Goal: Information Seeking & Learning: Check status

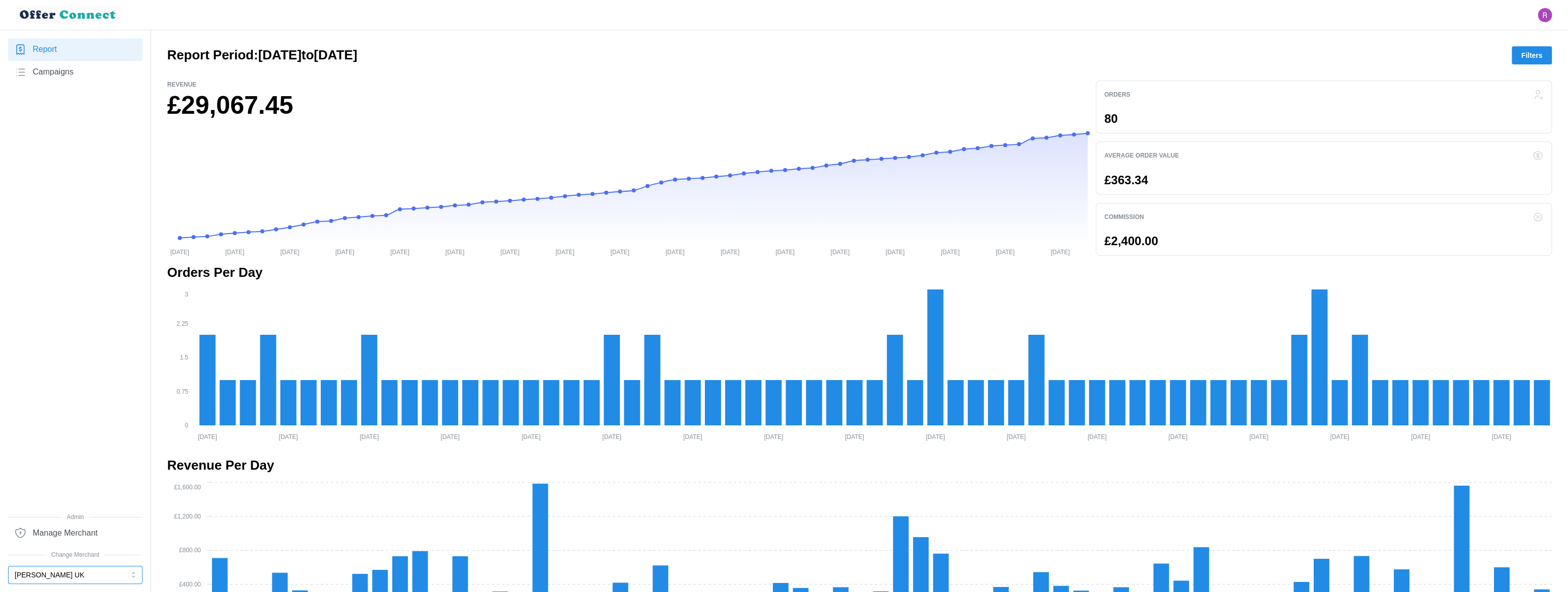
click at [92, 576] on button "[PERSON_NAME] UK" at bounding box center [75, 576] width 134 height 18
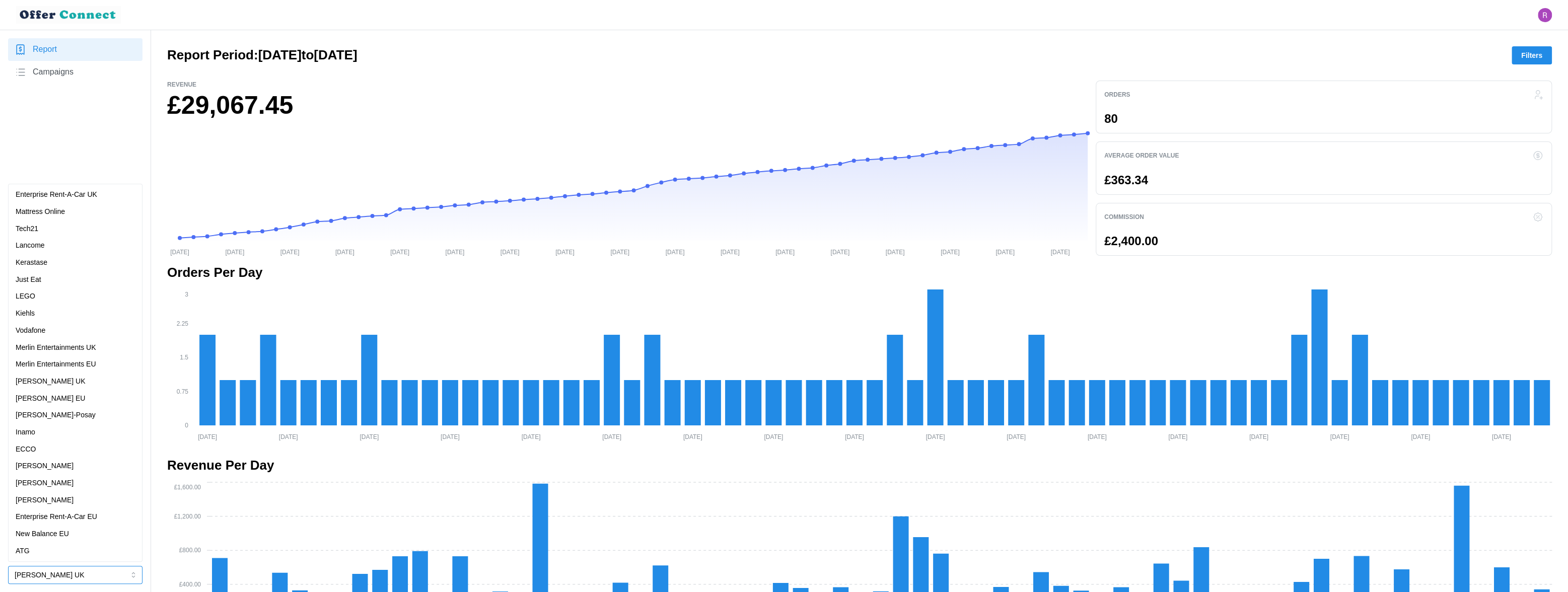
click at [86, 346] on p "Merlin Entertainments UK" at bounding box center [56, 347] width 80 height 11
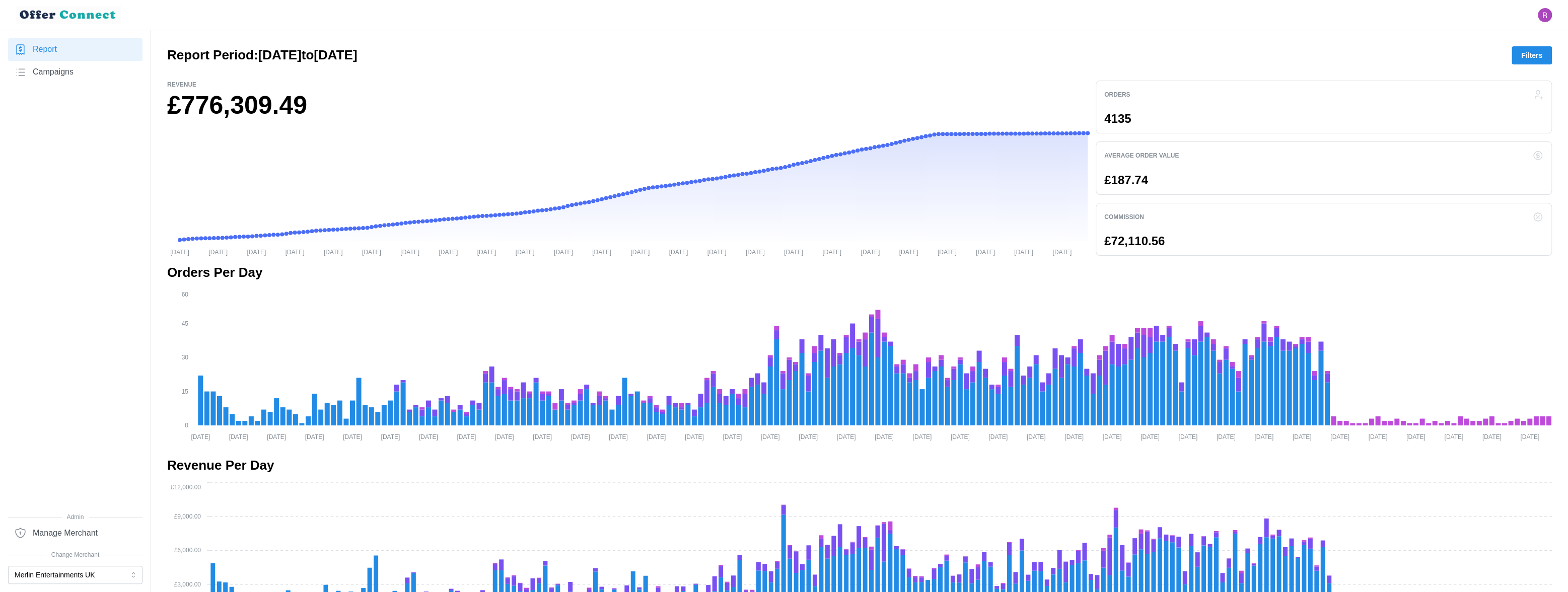
click at [62, 73] on span "Campaigns" at bounding box center [53, 72] width 41 height 13
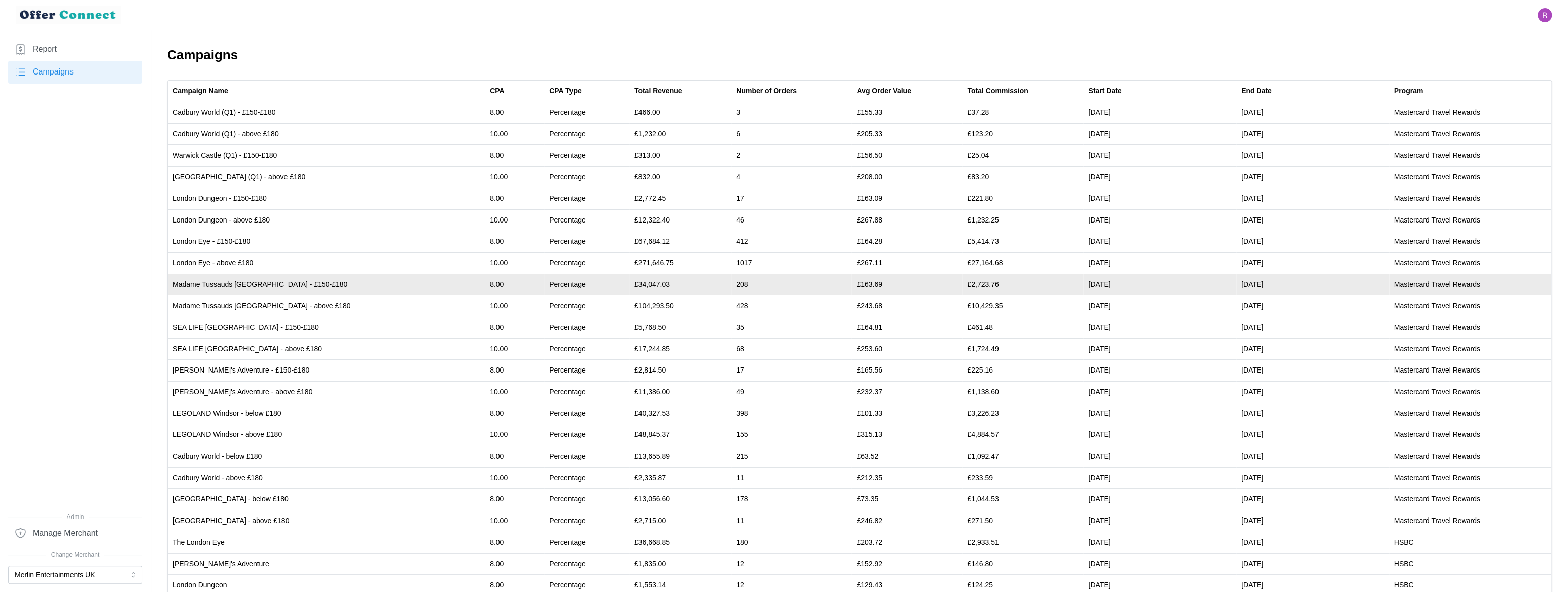
scroll to position [148, 0]
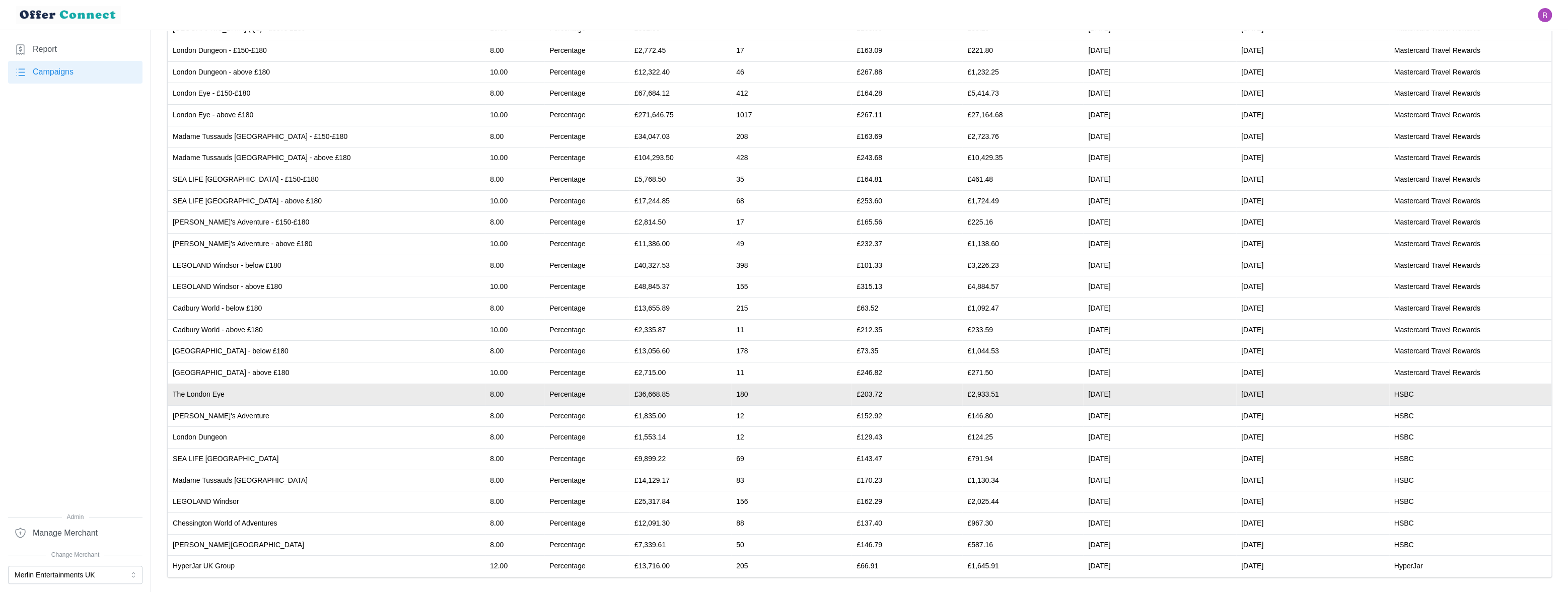
click at [629, 394] on td "£36,668.85" at bounding box center [680, 394] width 102 height 22
copy td "36,668.85"
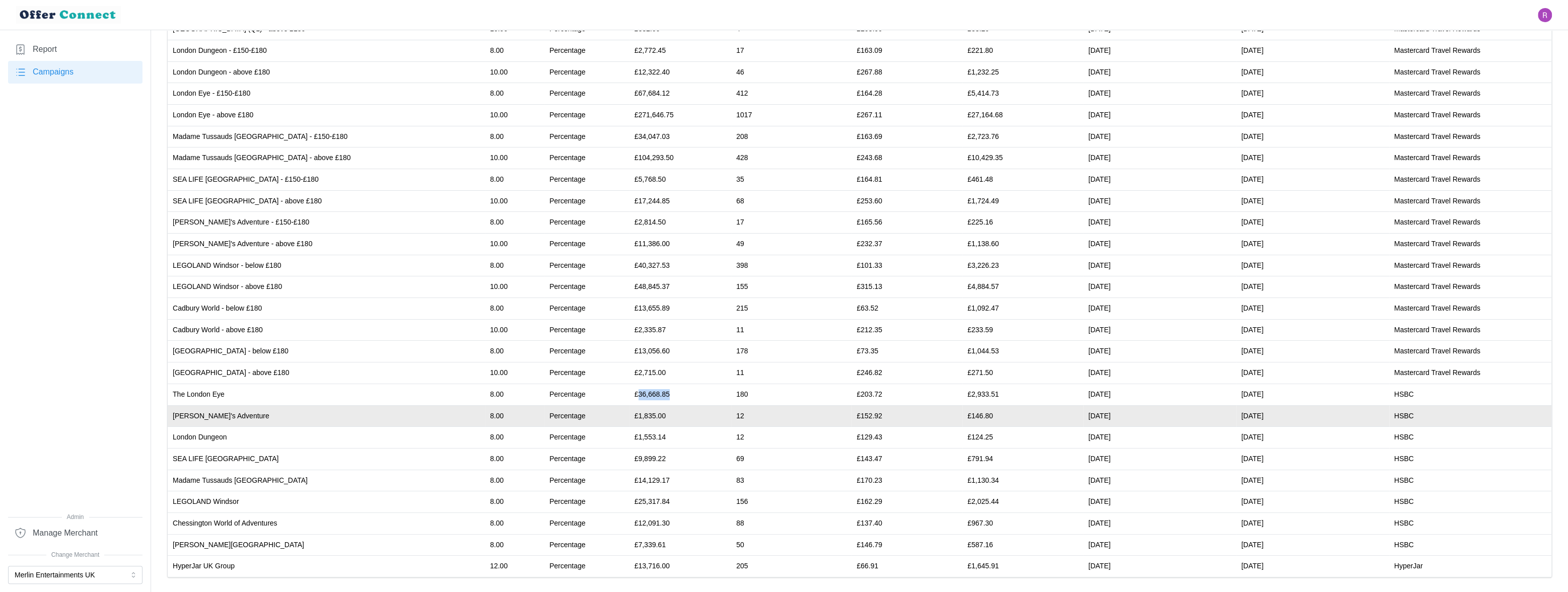
click at [629, 414] on td "£1,835.00" at bounding box center [680, 416] width 102 height 22
copy td "1,835.00"
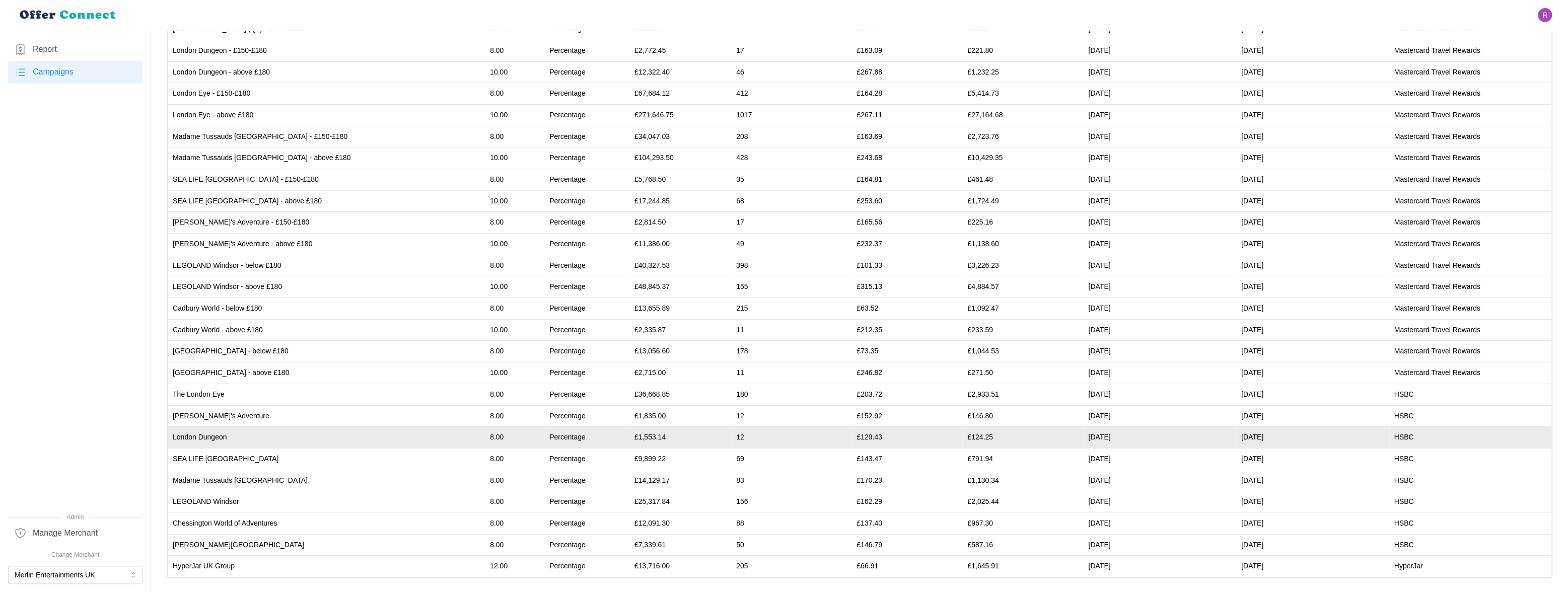
click at [629, 434] on td "£1,553.14" at bounding box center [680, 438] width 102 height 22
copy td "1,553.14"
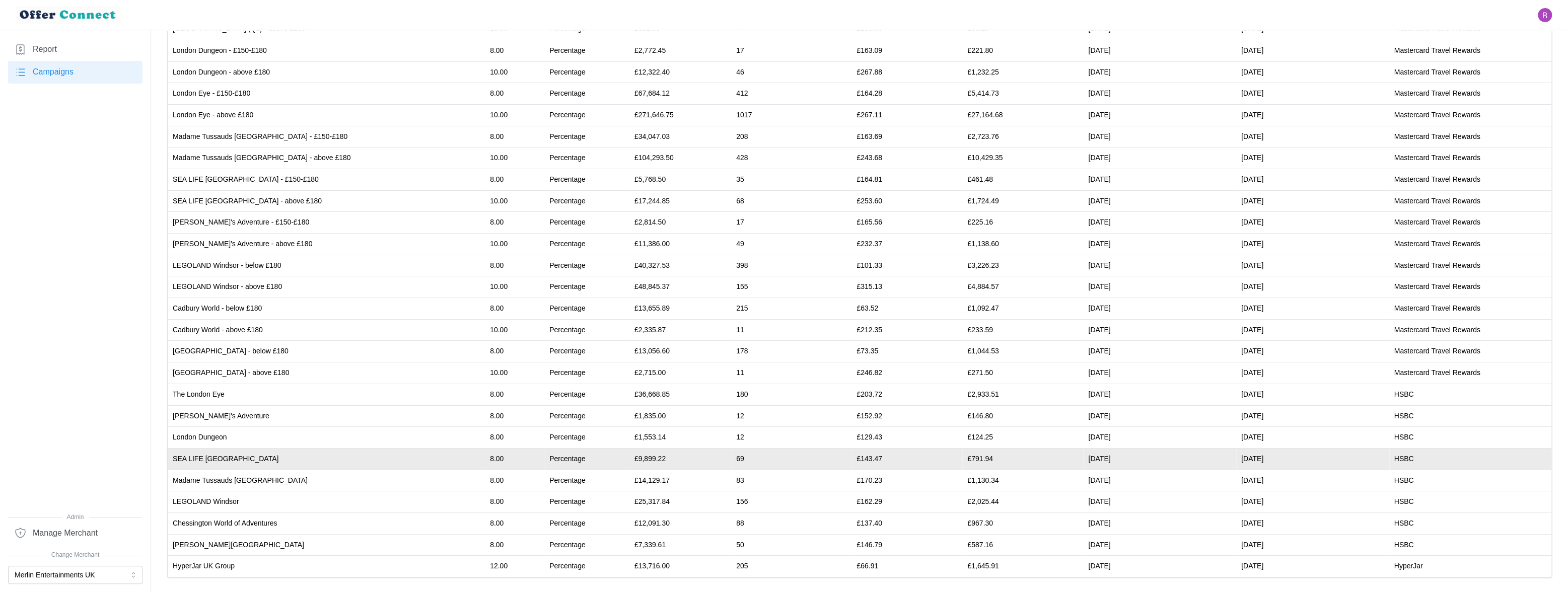
click at [629, 456] on td "£9,899.22" at bounding box center [680, 459] width 102 height 22
click at [629, 456] on td "£9,899.22" at bounding box center [680, 459] width 102 height 22
copy td "9,899.22"
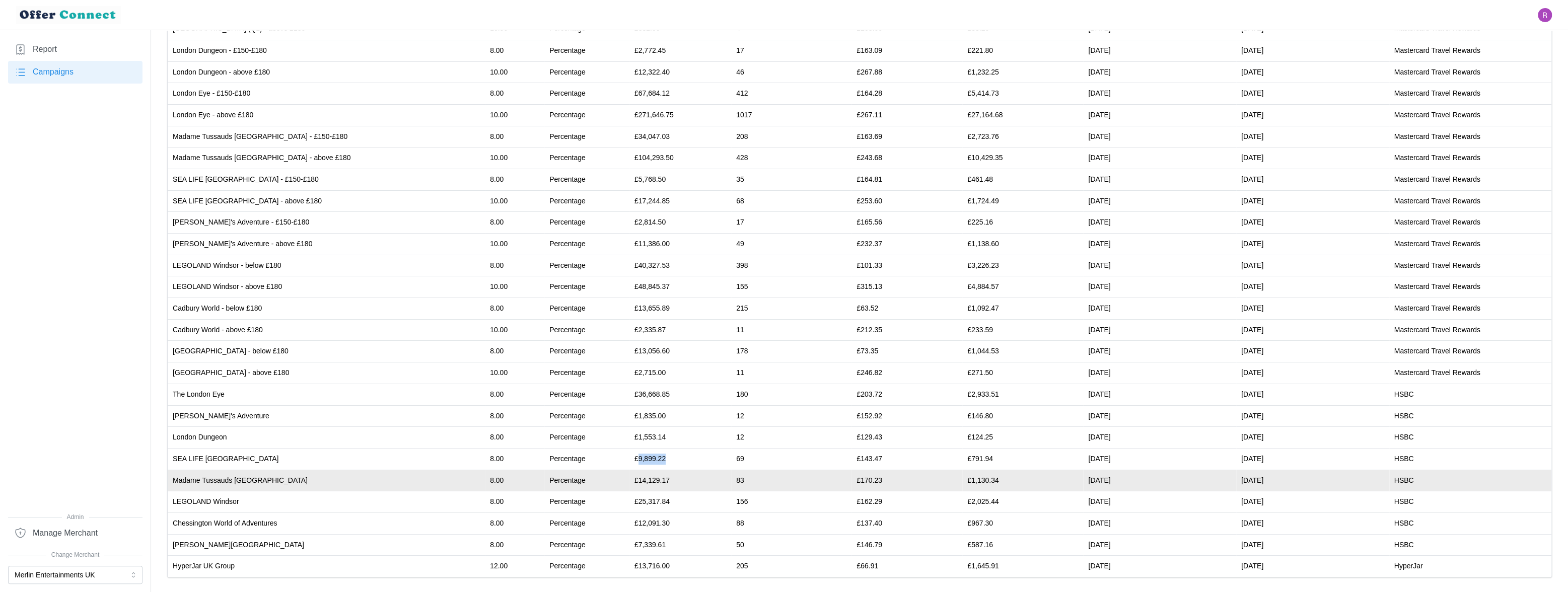
click at [629, 479] on td "£14,129.17" at bounding box center [680, 481] width 102 height 22
copy td "14,129.17"
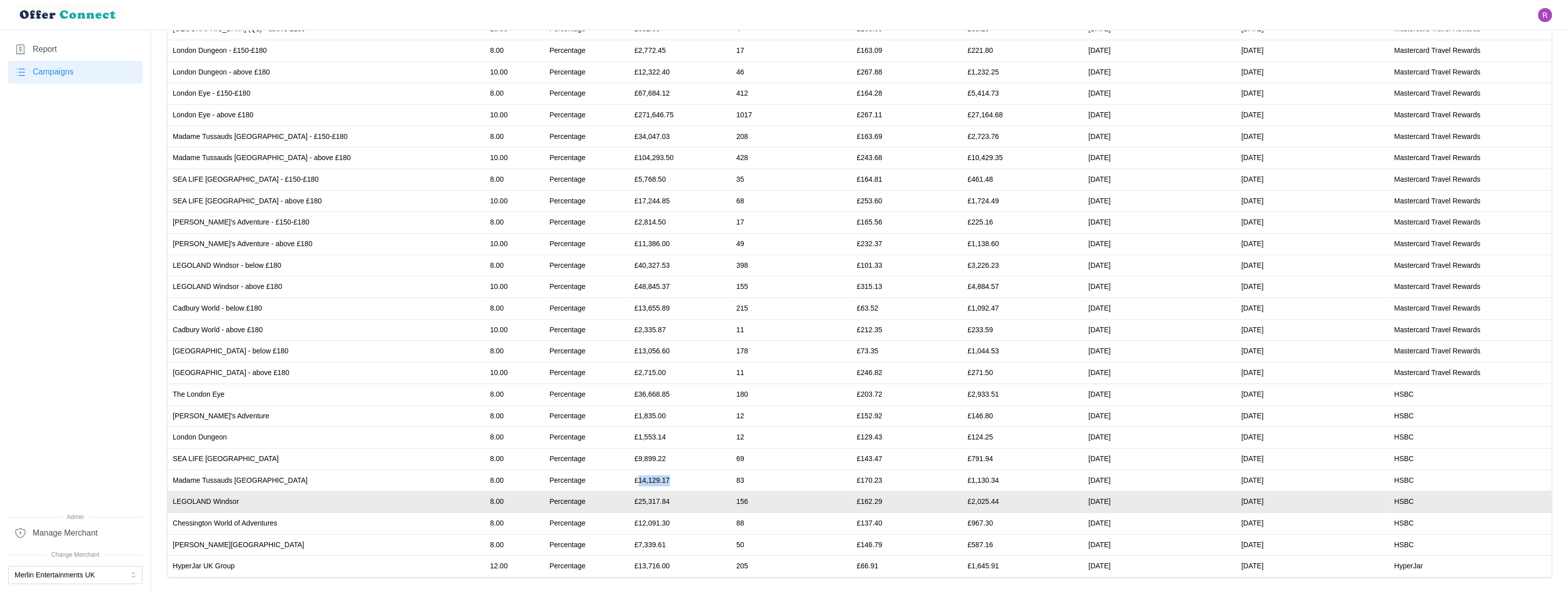
click at [629, 503] on td "£25,317.84" at bounding box center [680, 502] width 102 height 22
copy td "25,317.84"
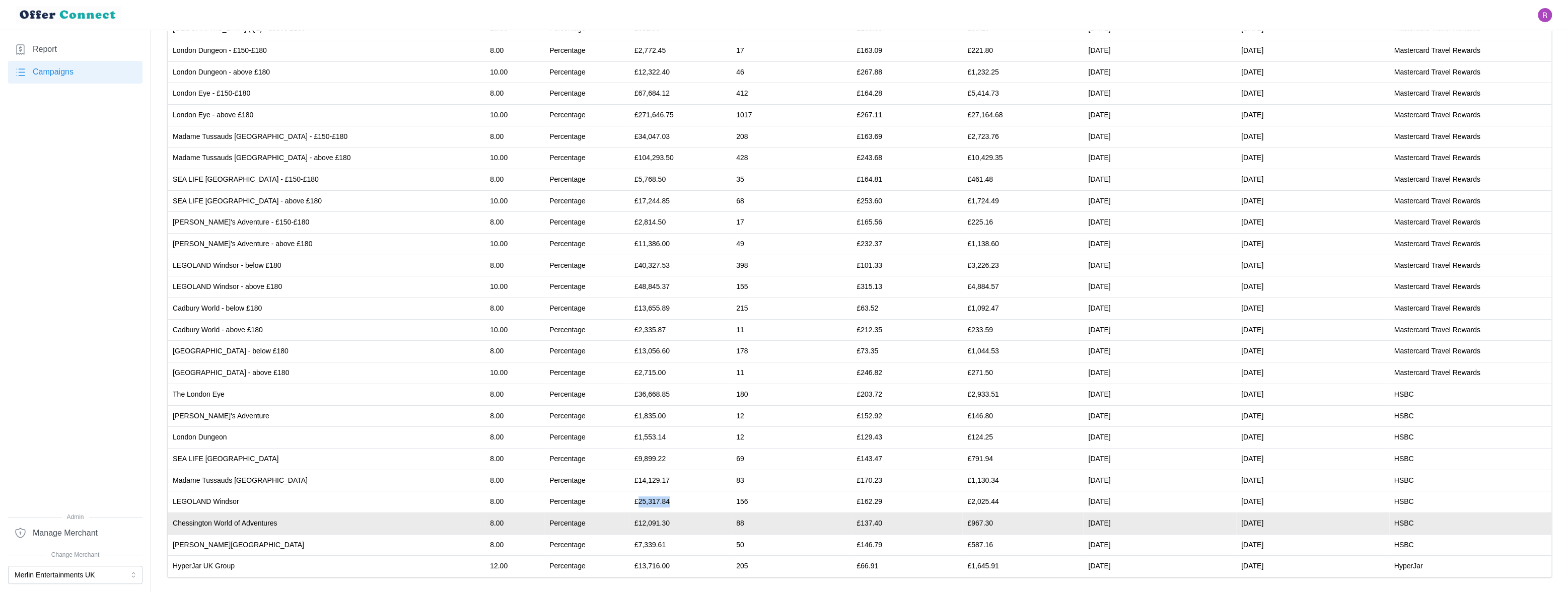
click at [629, 520] on td "£12,091.30" at bounding box center [680, 523] width 102 height 22
copy td "12,091.30"
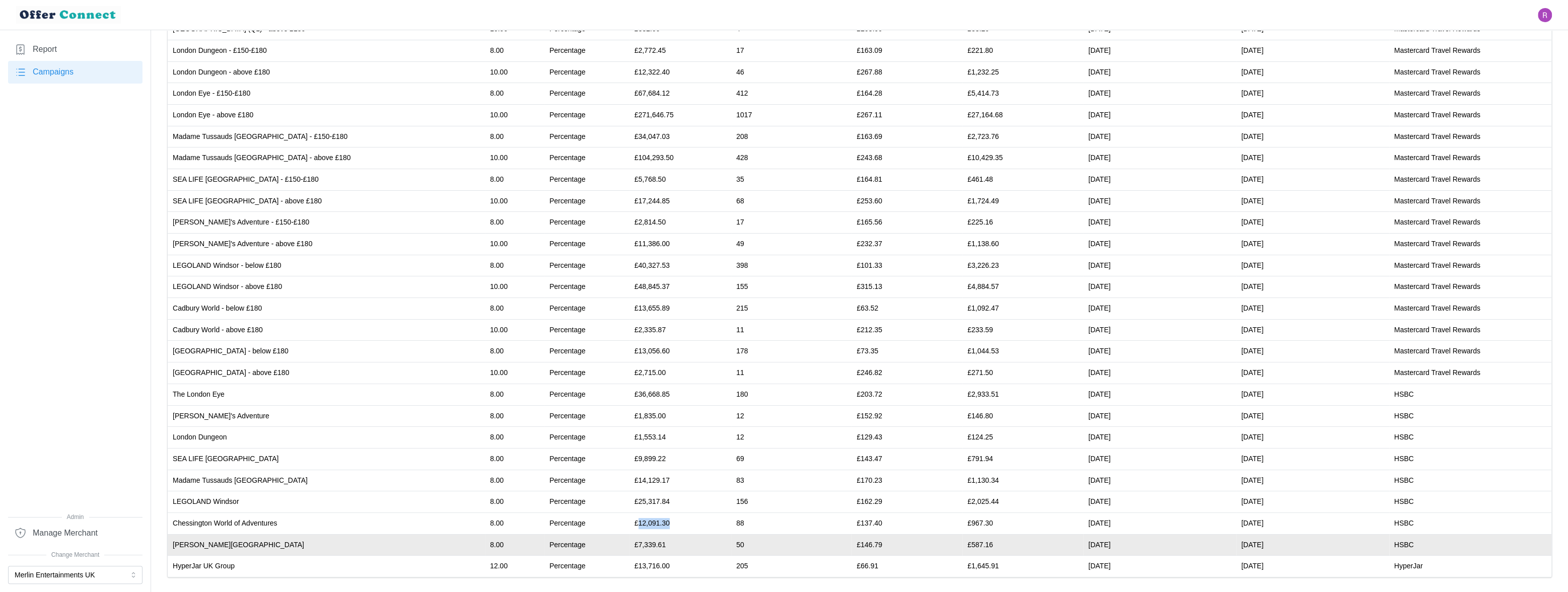
click at [629, 541] on td "£7,339.61" at bounding box center [680, 545] width 102 height 22
copy td "7,339.61"
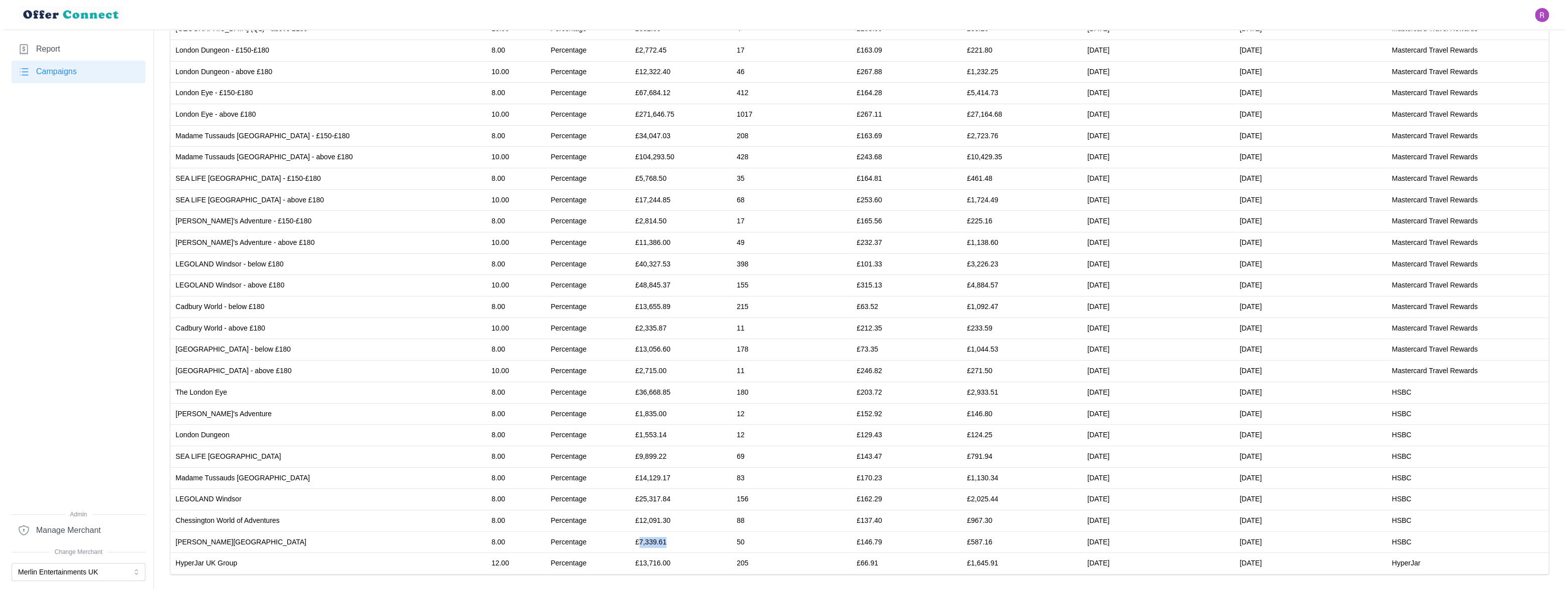
scroll to position [0, 0]
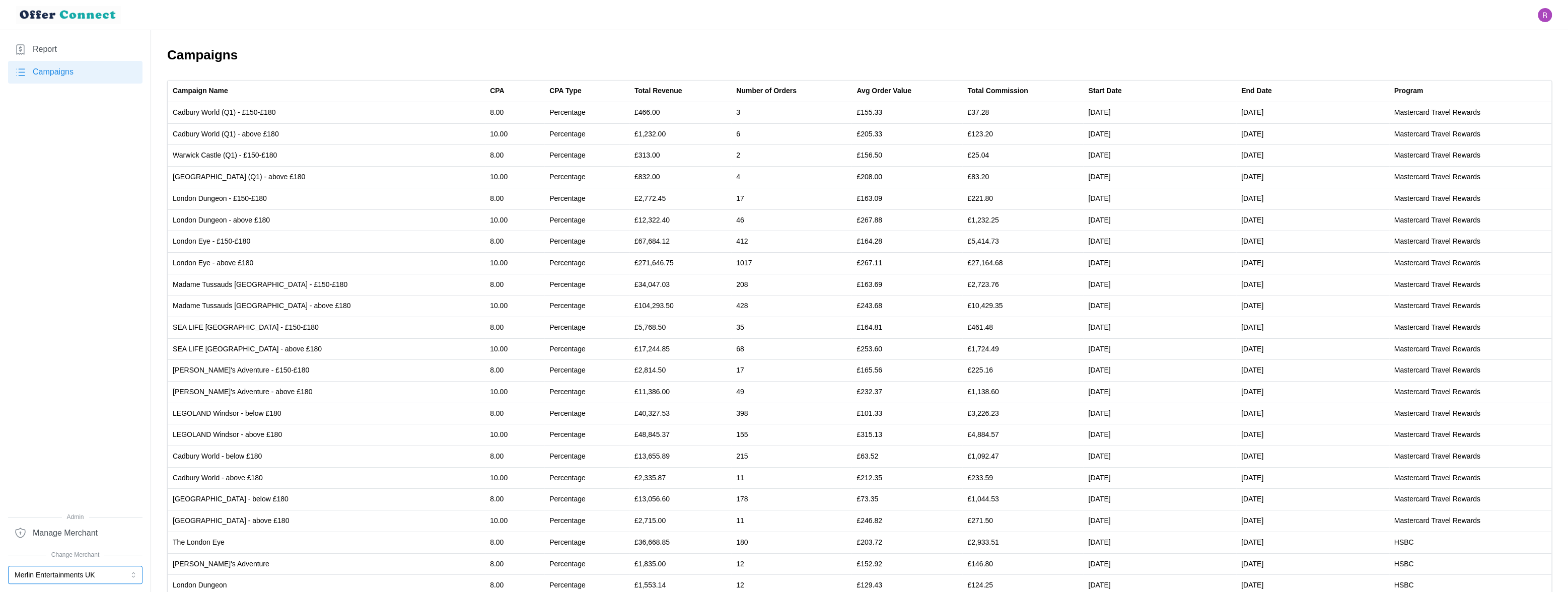
click at [53, 576] on button "Merlin Entertainments UK" at bounding box center [75, 576] width 134 height 18
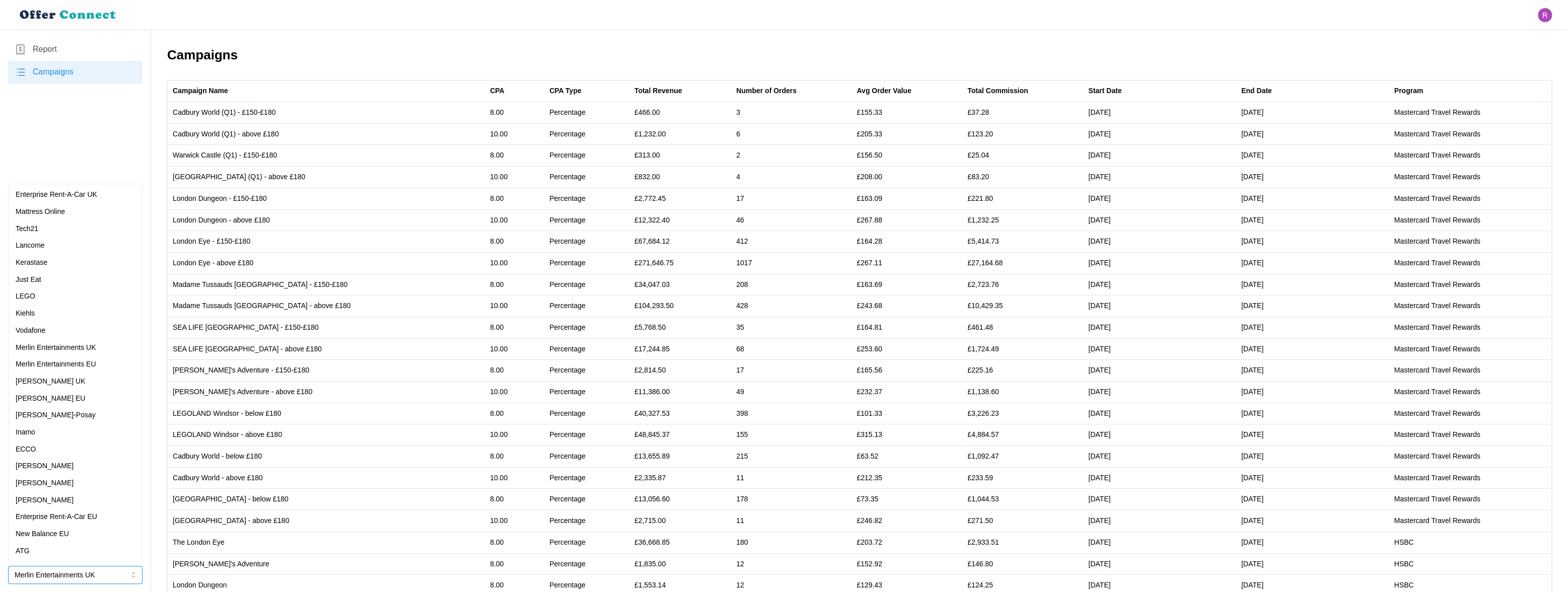
click at [54, 498] on p "[PERSON_NAME]" at bounding box center [45, 500] width 58 height 11
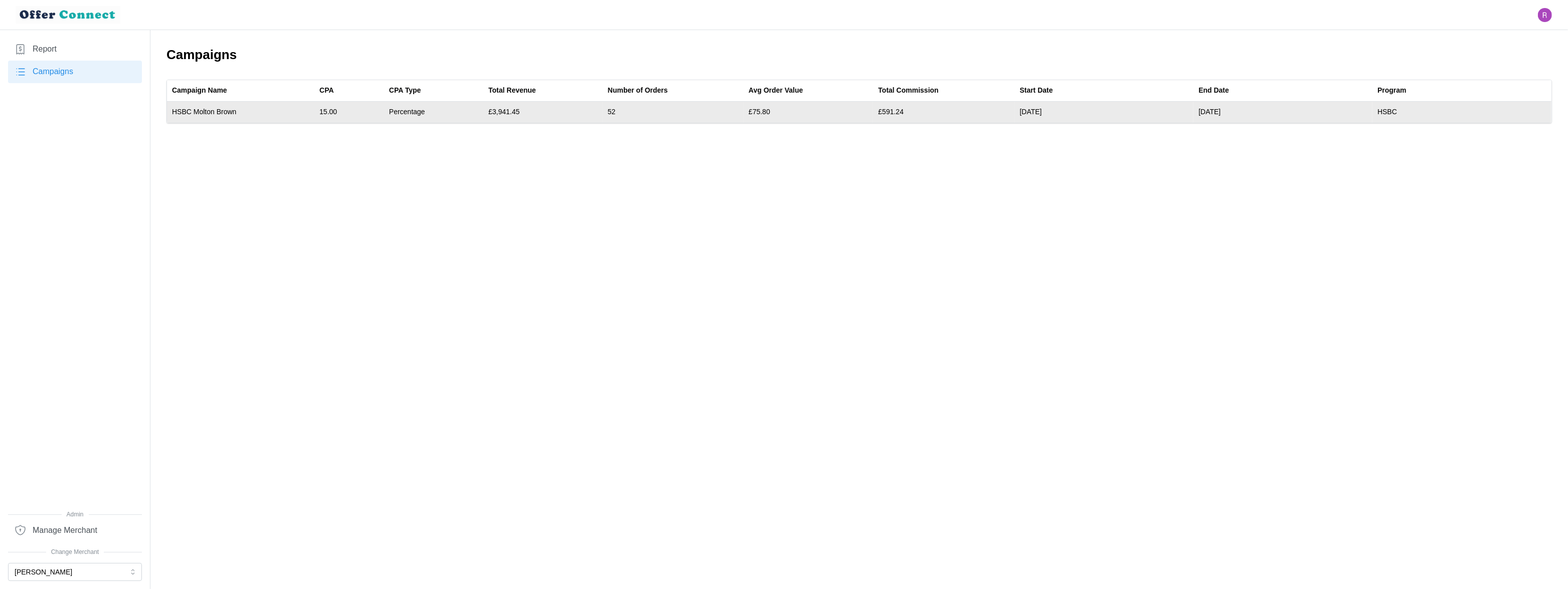
click at [507, 112] on td "£3,941.45" at bounding box center [543, 112] width 119 height 21
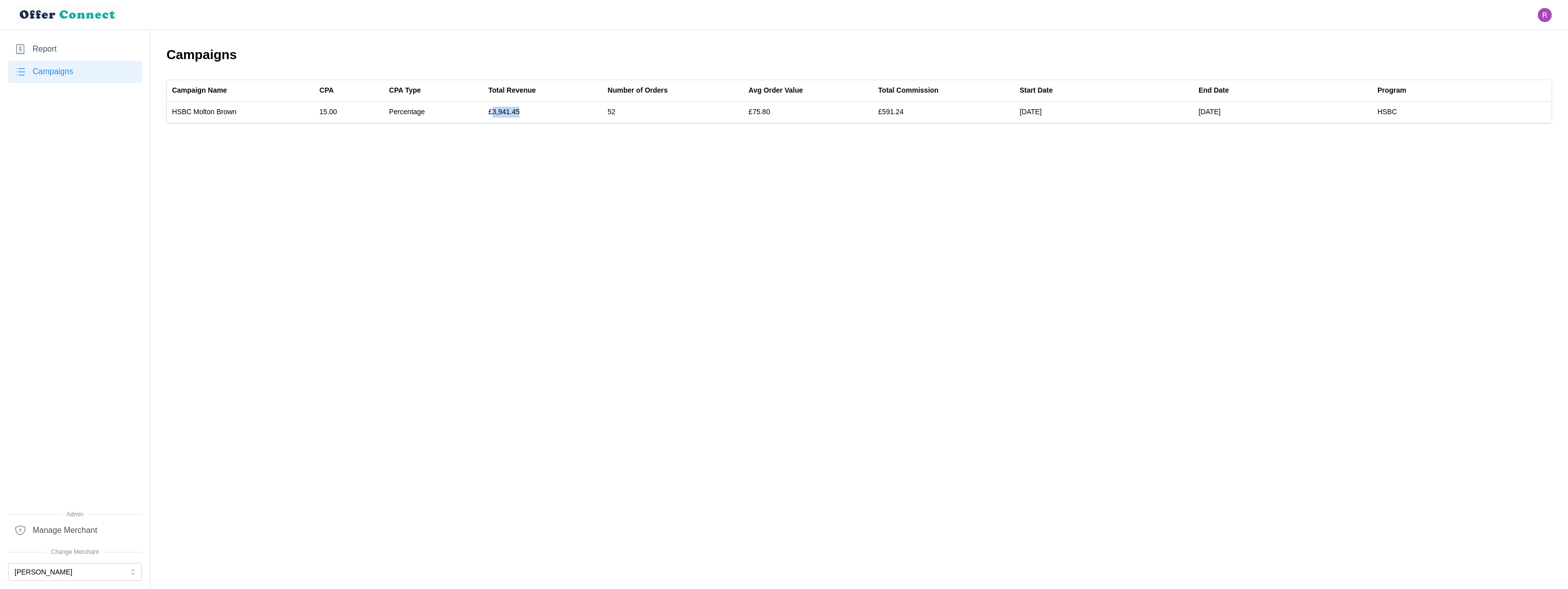
copy td "3,941.45"
click at [79, 568] on button "[PERSON_NAME]" at bounding box center [75, 573] width 134 height 18
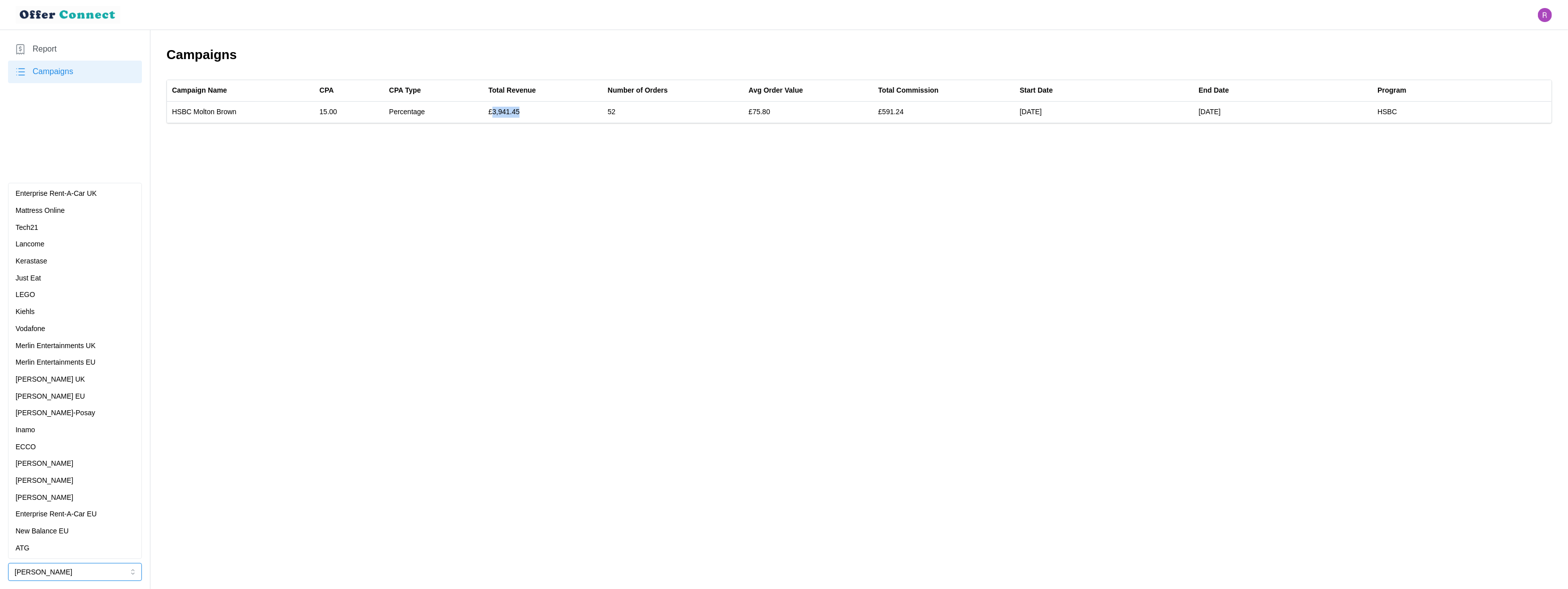
click at [85, 262] on div "Kerastase" at bounding box center [75, 261] width 119 height 11
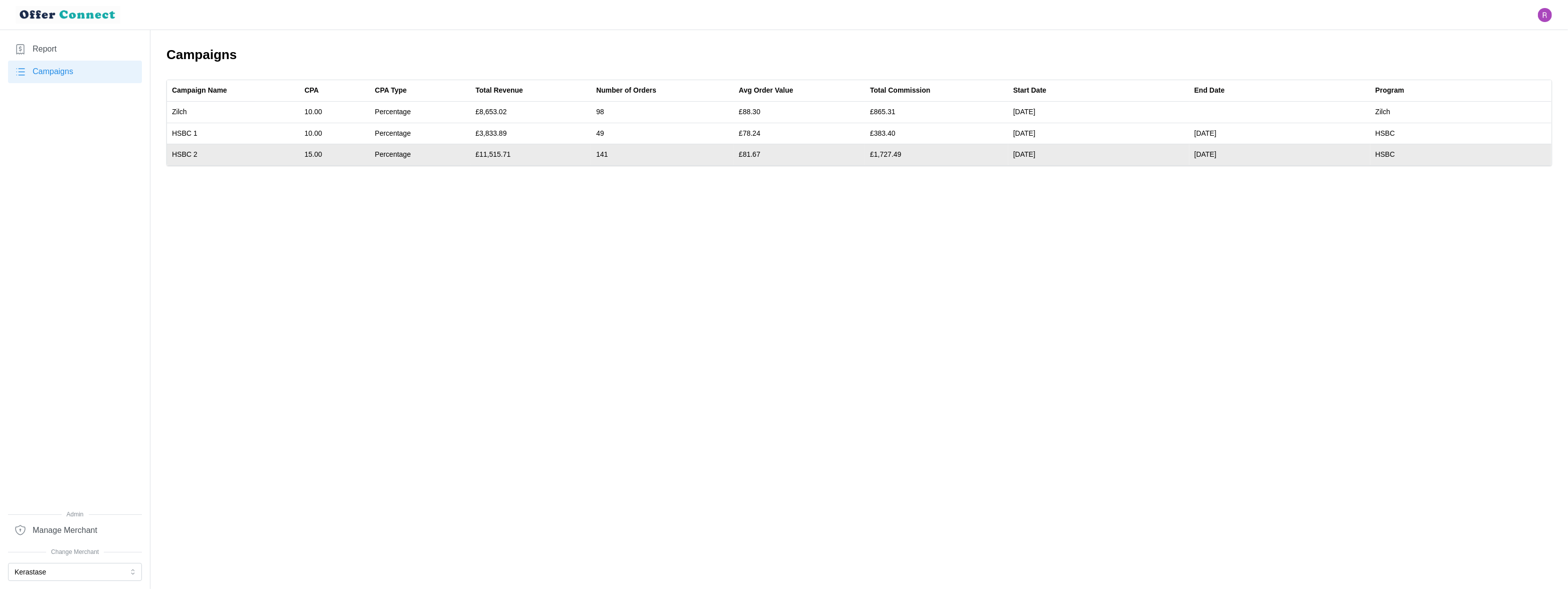
click at [501, 157] on td "£11,515.71" at bounding box center [531, 155] width 121 height 21
copy td "11,515.71"
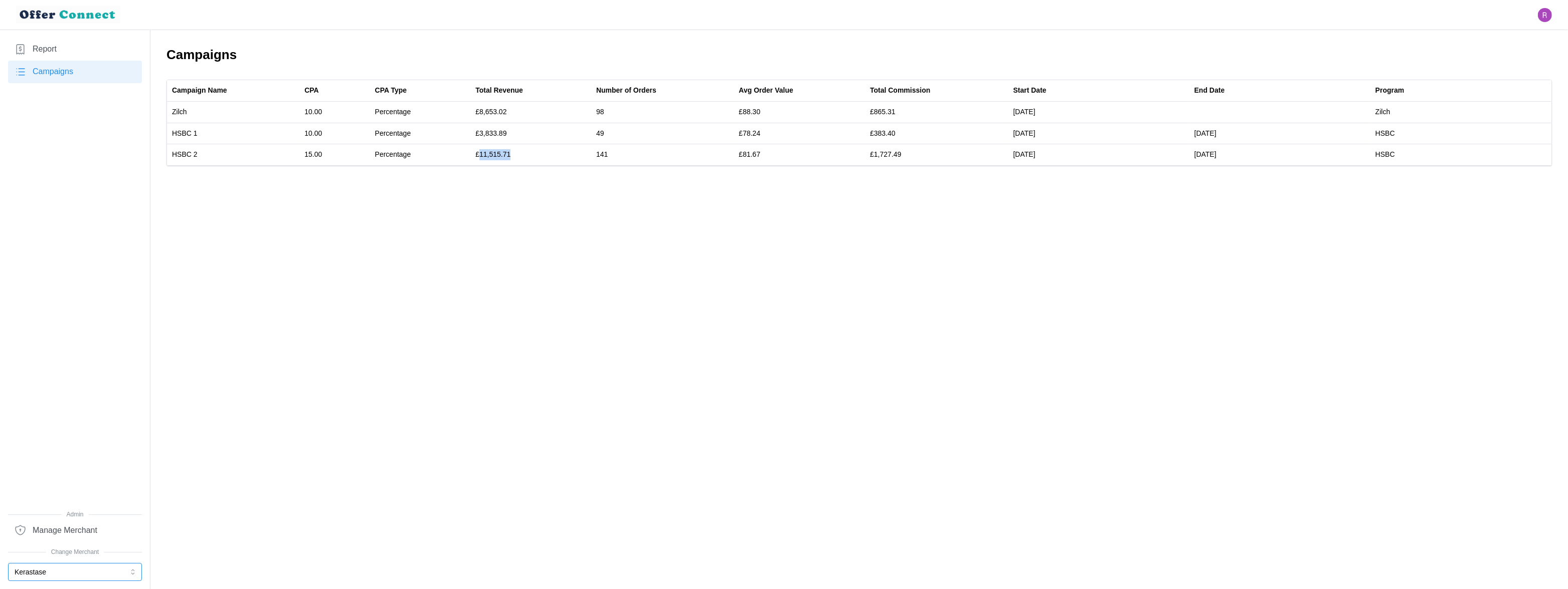
click at [46, 571] on button "Kerastase" at bounding box center [75, 573] width 134 height 18
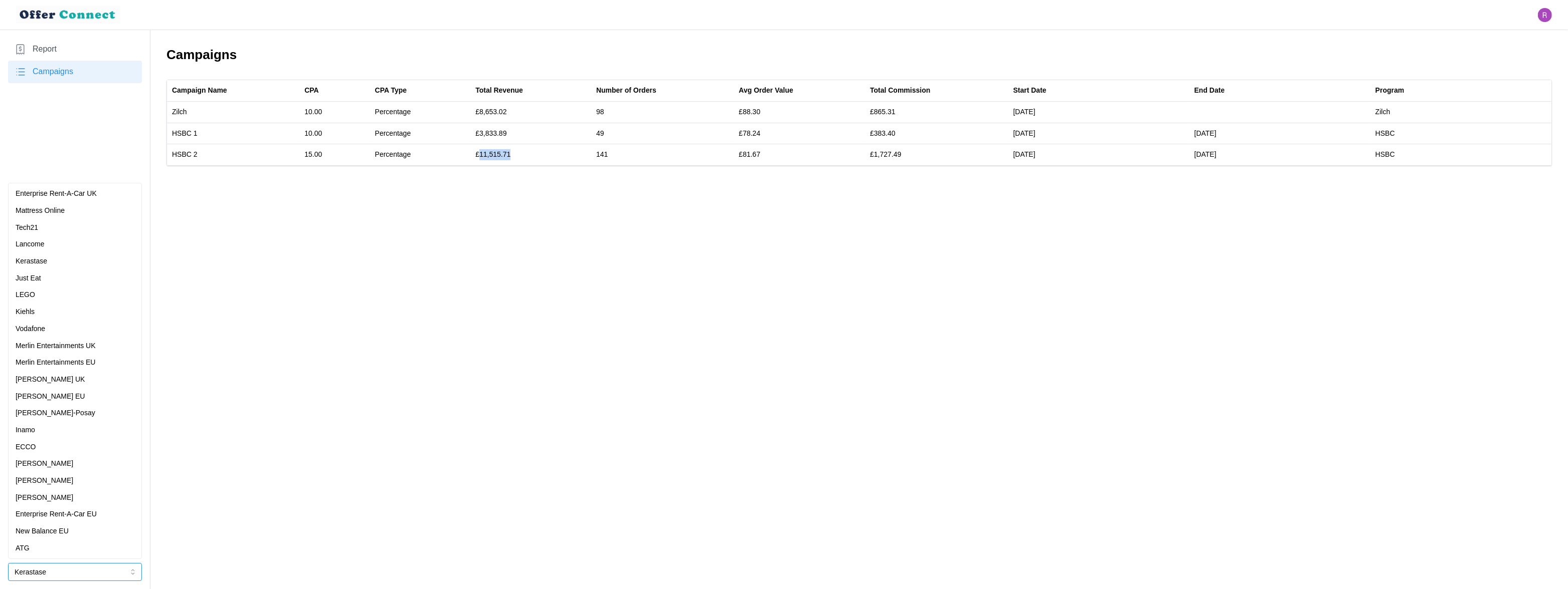
click at [68, 315] on div "Kiehls" at bounding box center [75, 312] width 119 height 11
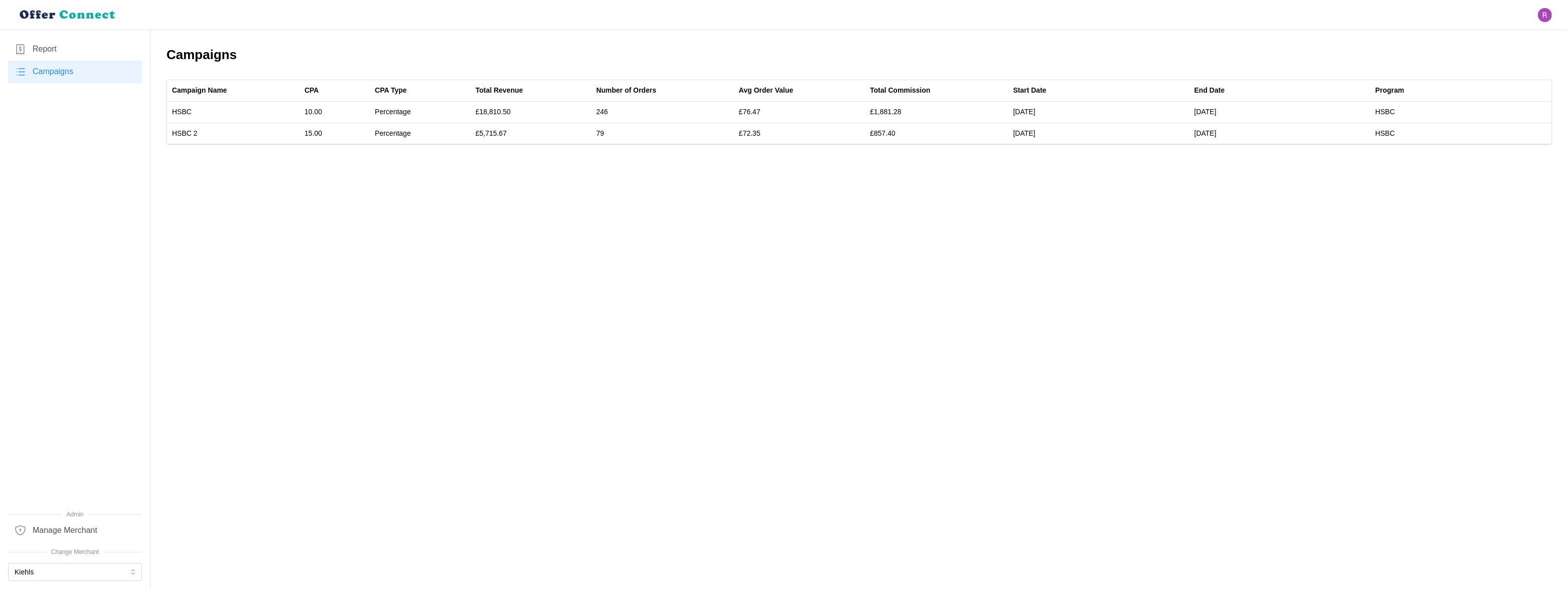
click at [704, 251] on main "Campaigns Campaign Name CPA CPA Type Total Revenue Number of Orders Avg Order V…" at bounding box center [784, 294] width 1568 height 589
click at [56, 569] on button "Kiehls" at bounding box center [75, 573] width 134 height 18
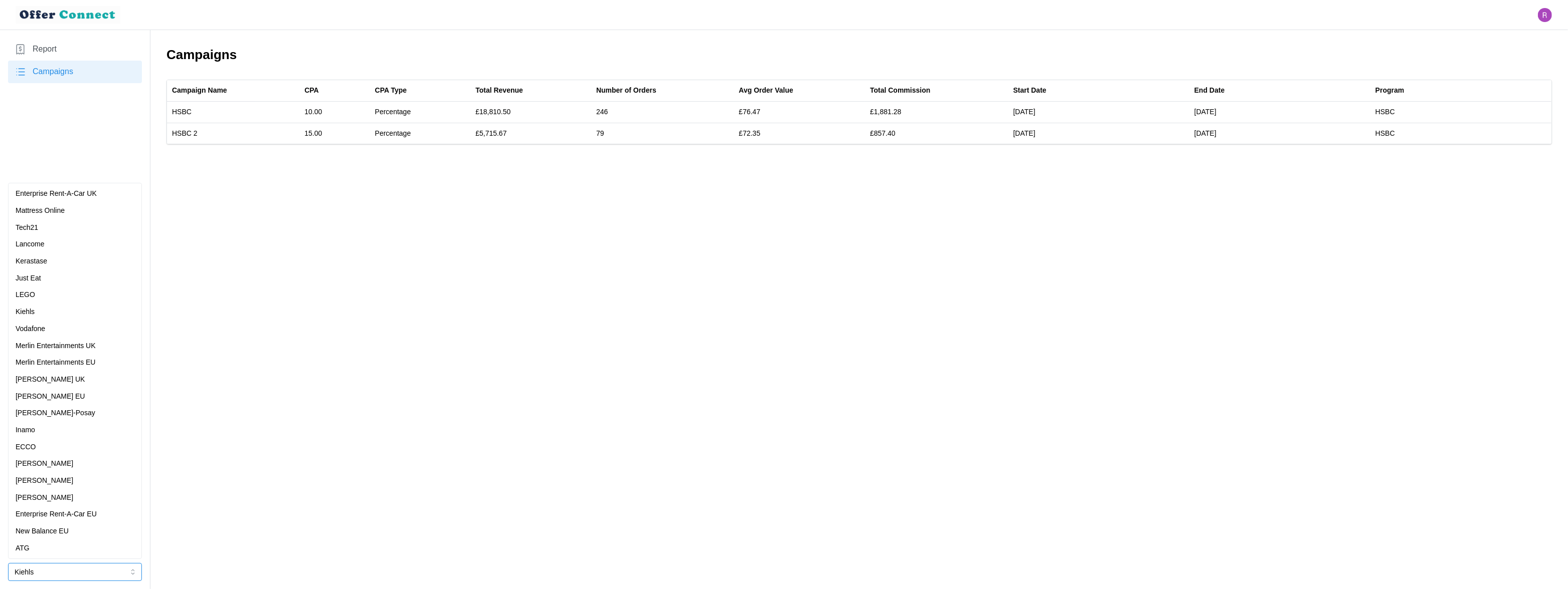
click at [49, 246] on div "Lancome" at bounding box center [75, 244] width 119 height 11
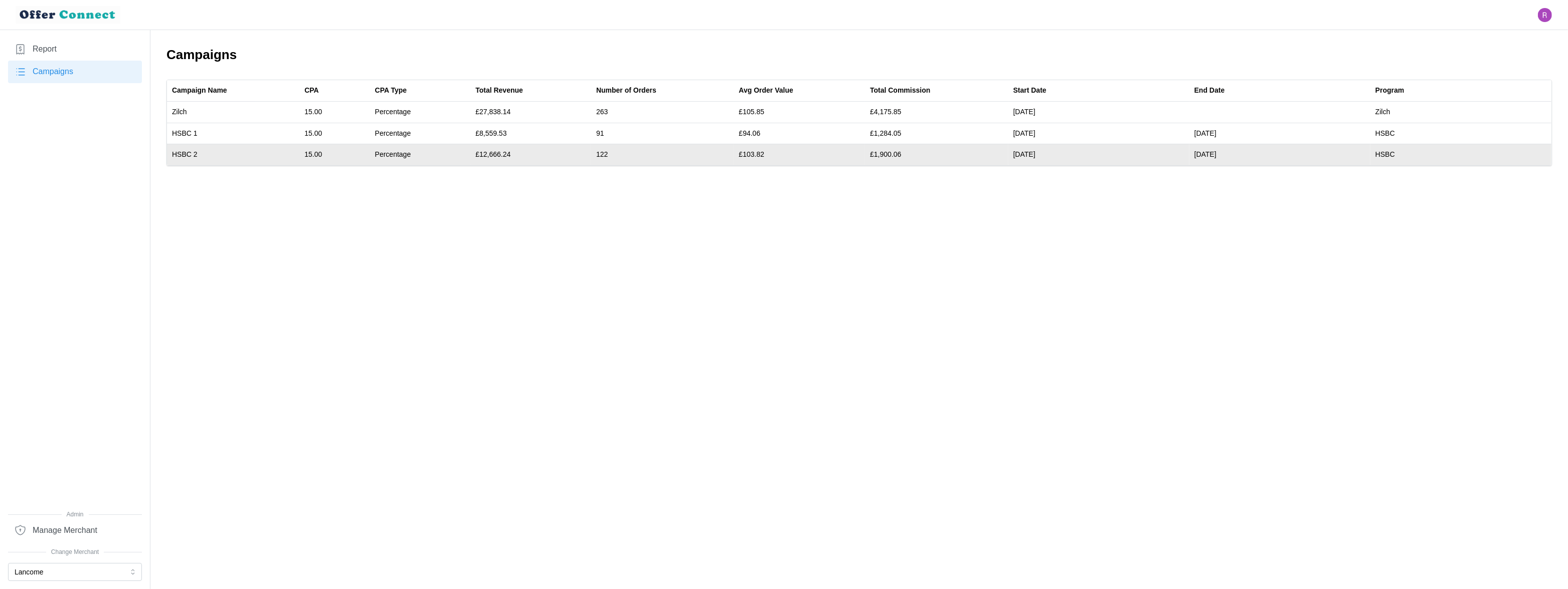
click at [496, 154] on td "£12,666.24" at bounding box center [531, 155] width 121 height 21
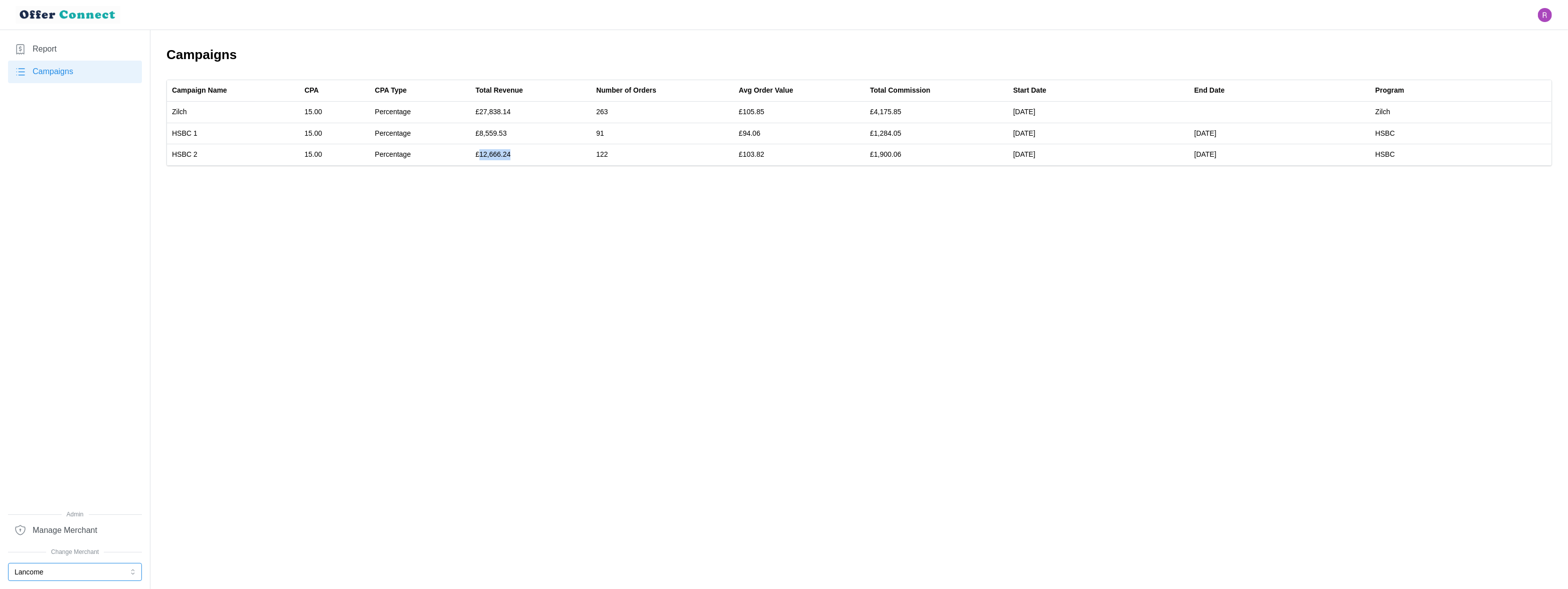
click at [70, 568] on button "Lancome" at bounding box center [75, 573] width 134 height 18
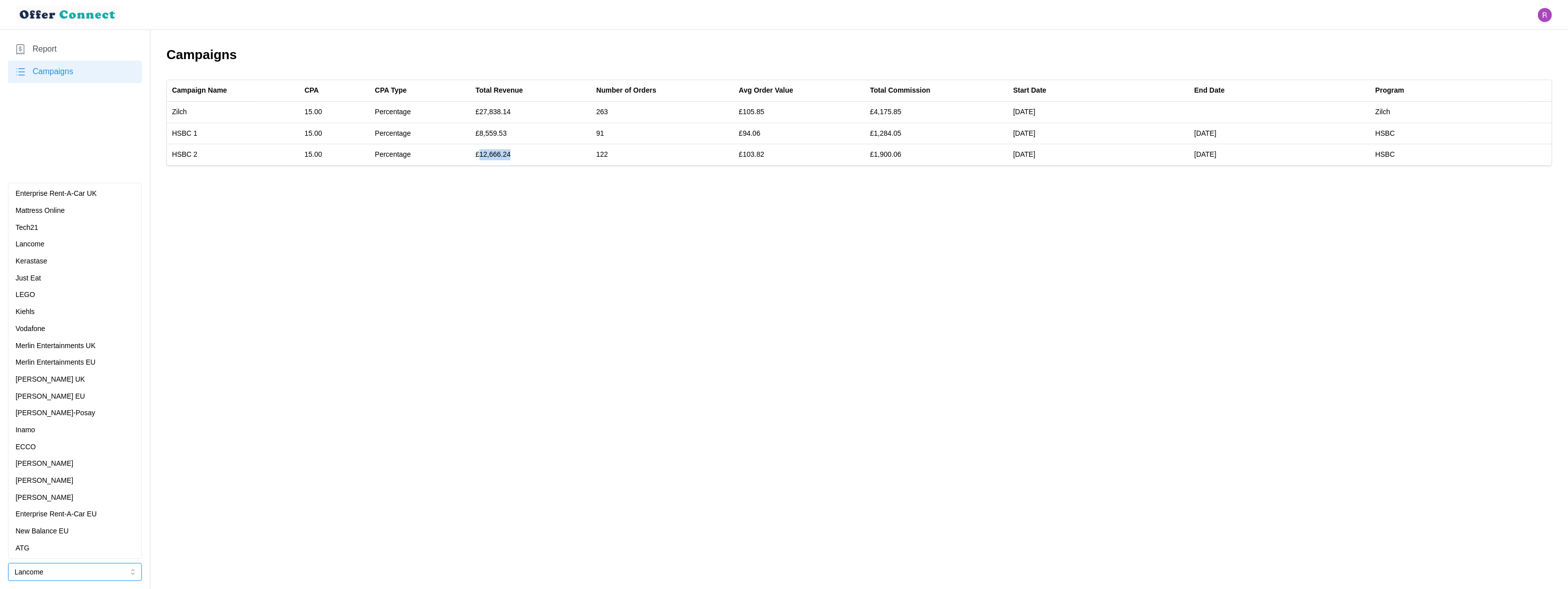
click at [50, 413] on p "[PERSON_NAME]-Posay" at bounding box center [55, 413] width 79 height 11
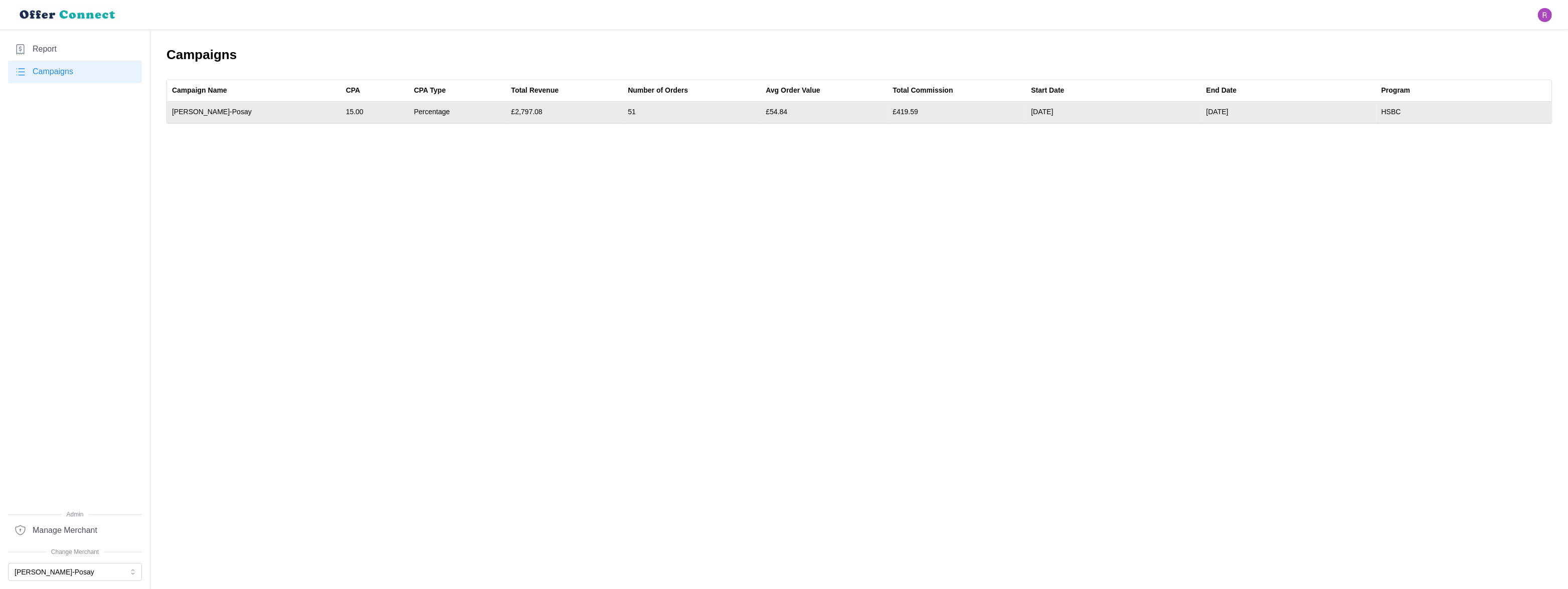
click at [506, 109] on td "£2,797.08" at bounding box center [564, 112] width 117 height 21
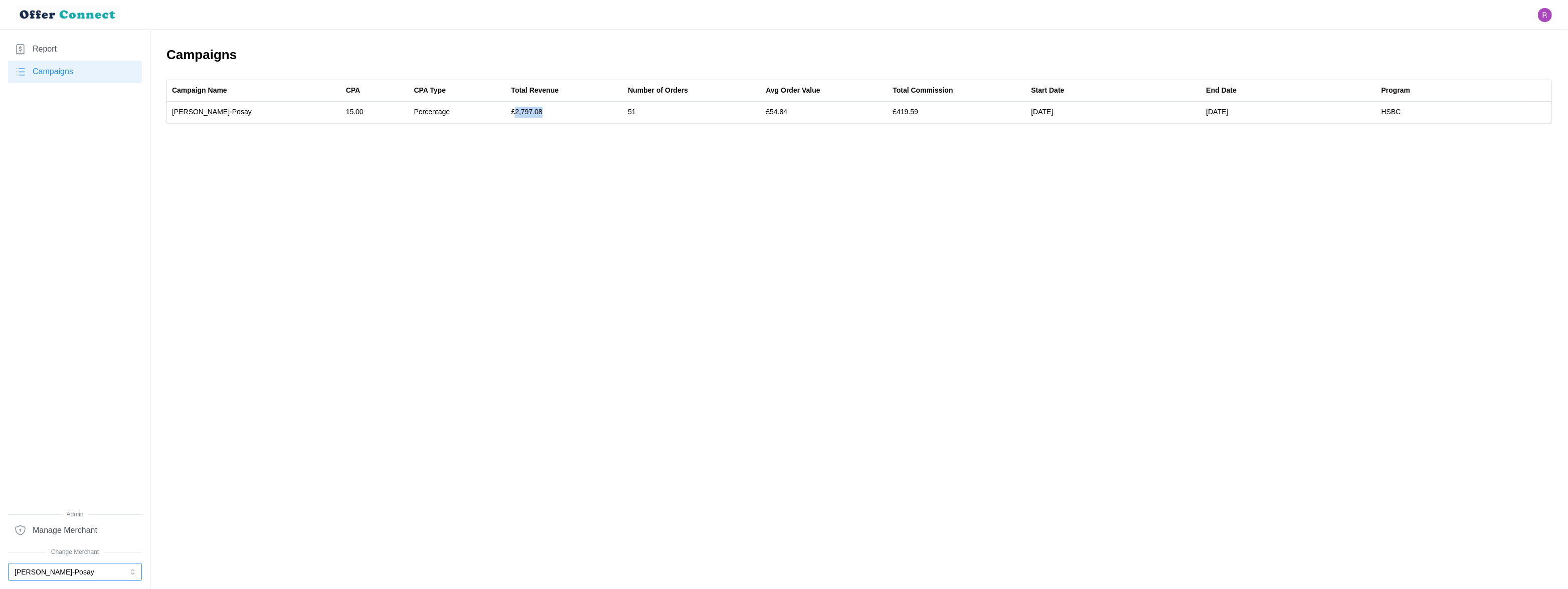
click at [77, 576] on button "[PERSON_NAME]-Posay" at bounding box center [75, 573] width 134 height 18
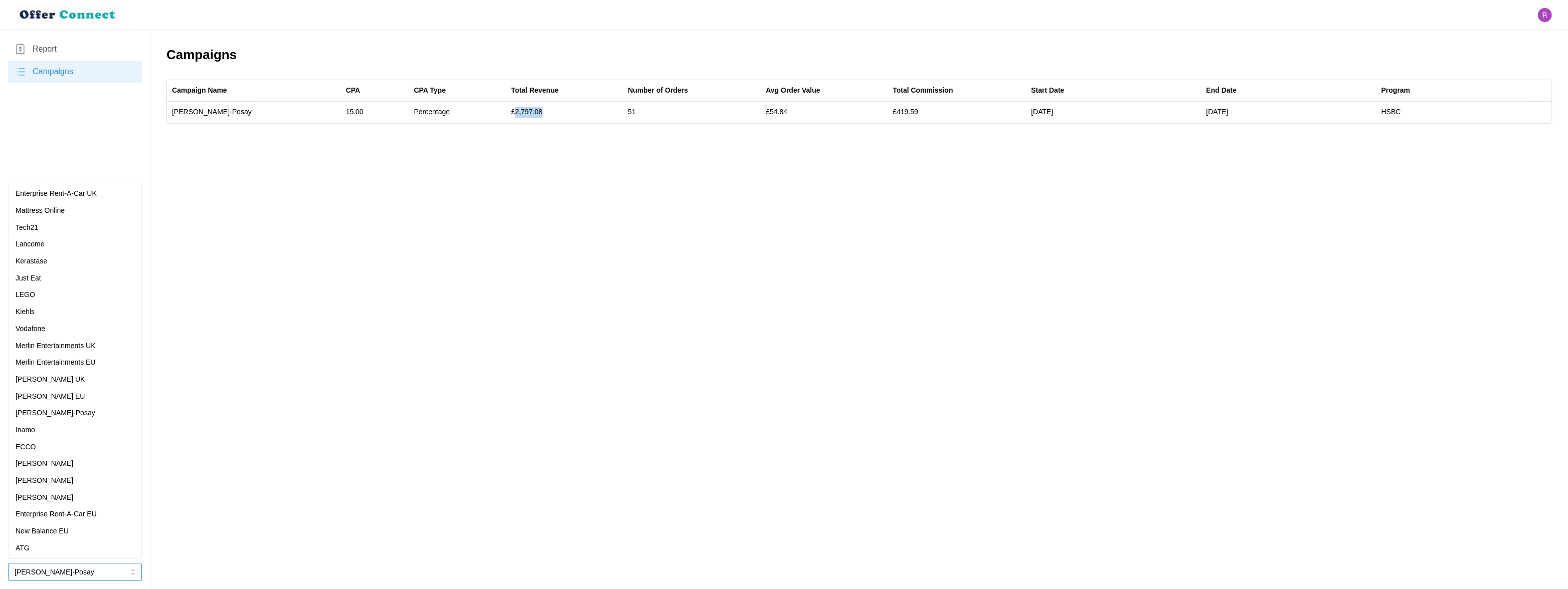
click at [45, 476] on div "[PERSON_NAME]" at bounding box center [75, 481] width 119 height 11
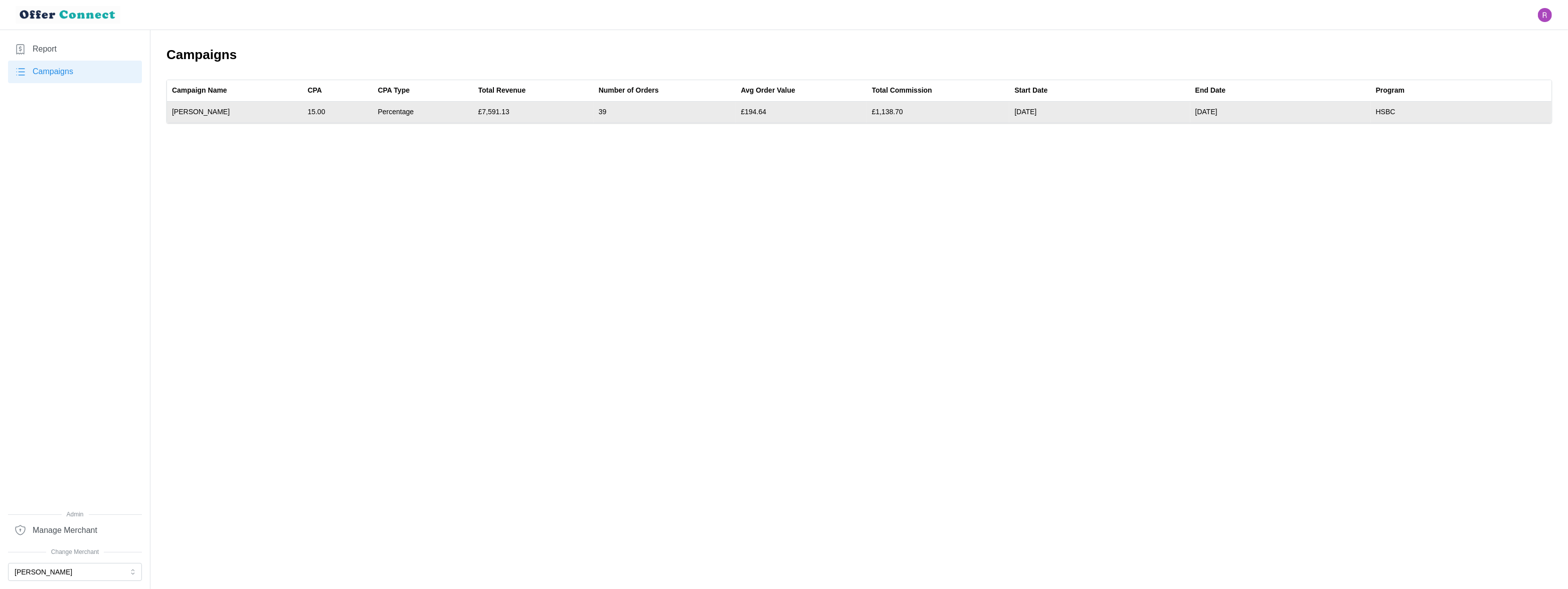
click at [501, 111] on td "£7,591.13" at bounding box center [533, 112] width 120 height 21
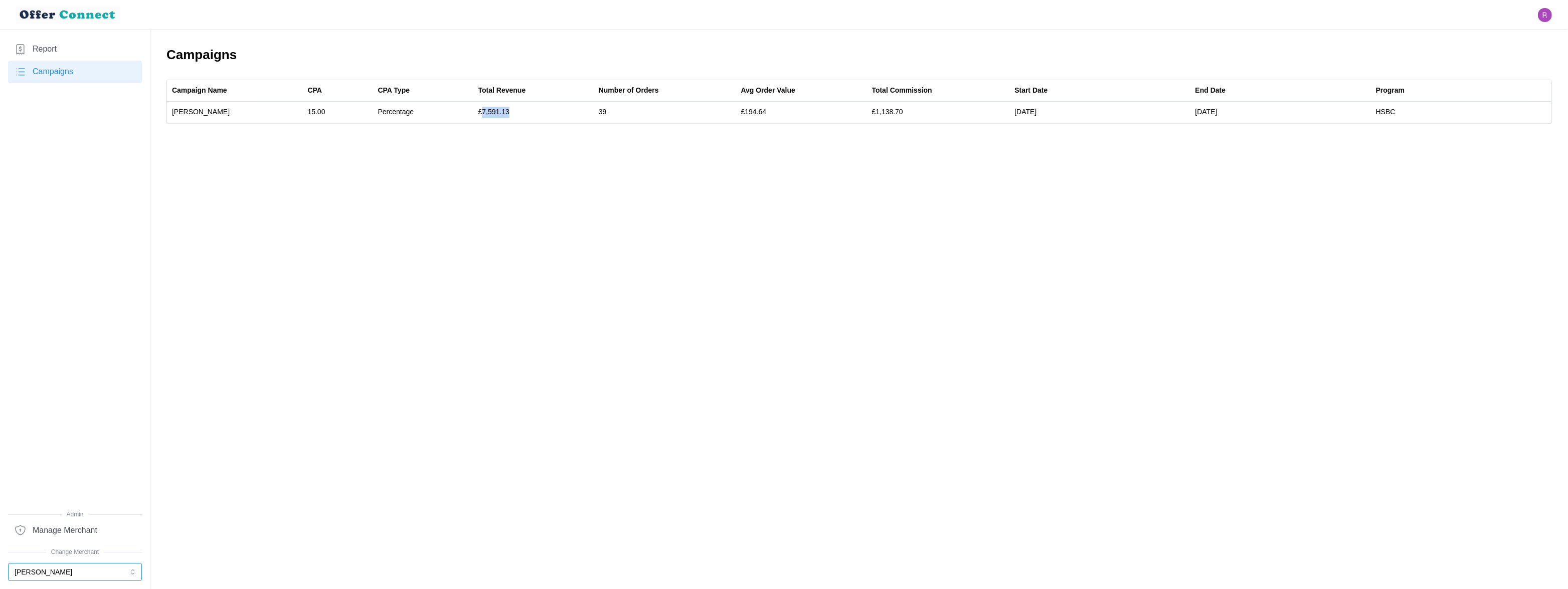
click at [51, 567] on button "[PERSON_NAME]" at bounding box center [75, 573] width 134 height 18
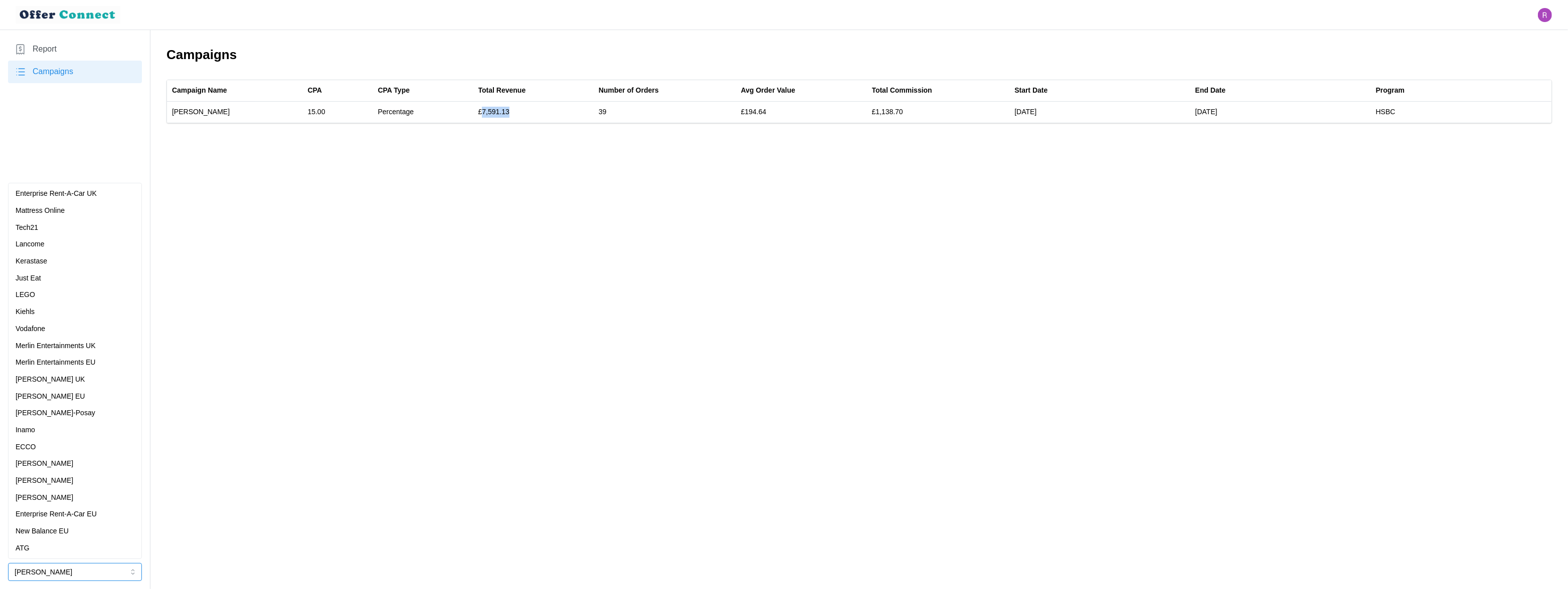
click at [70, 209] on div "Mattress Online" at bounding box center [75, 211] width 119 height 11
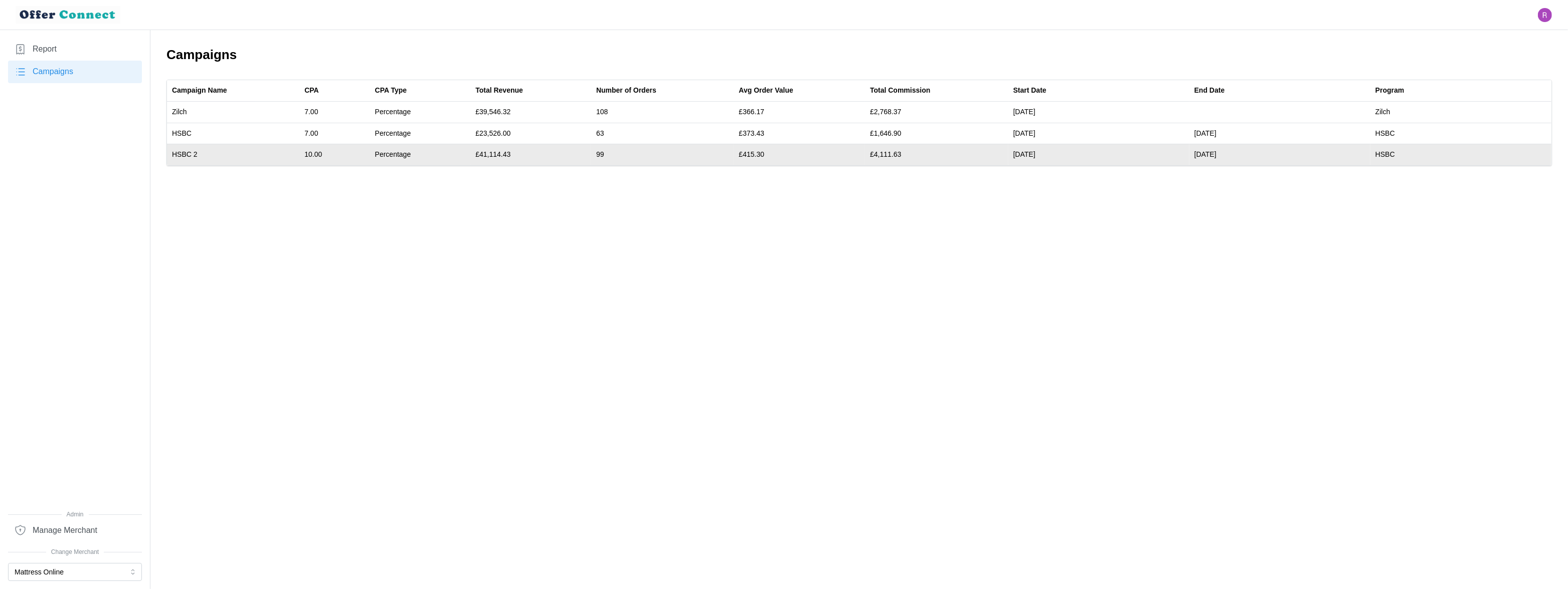
click at [496, 153] on td "£41,114.43" at bounding box center [531, 155] width 121 height 21
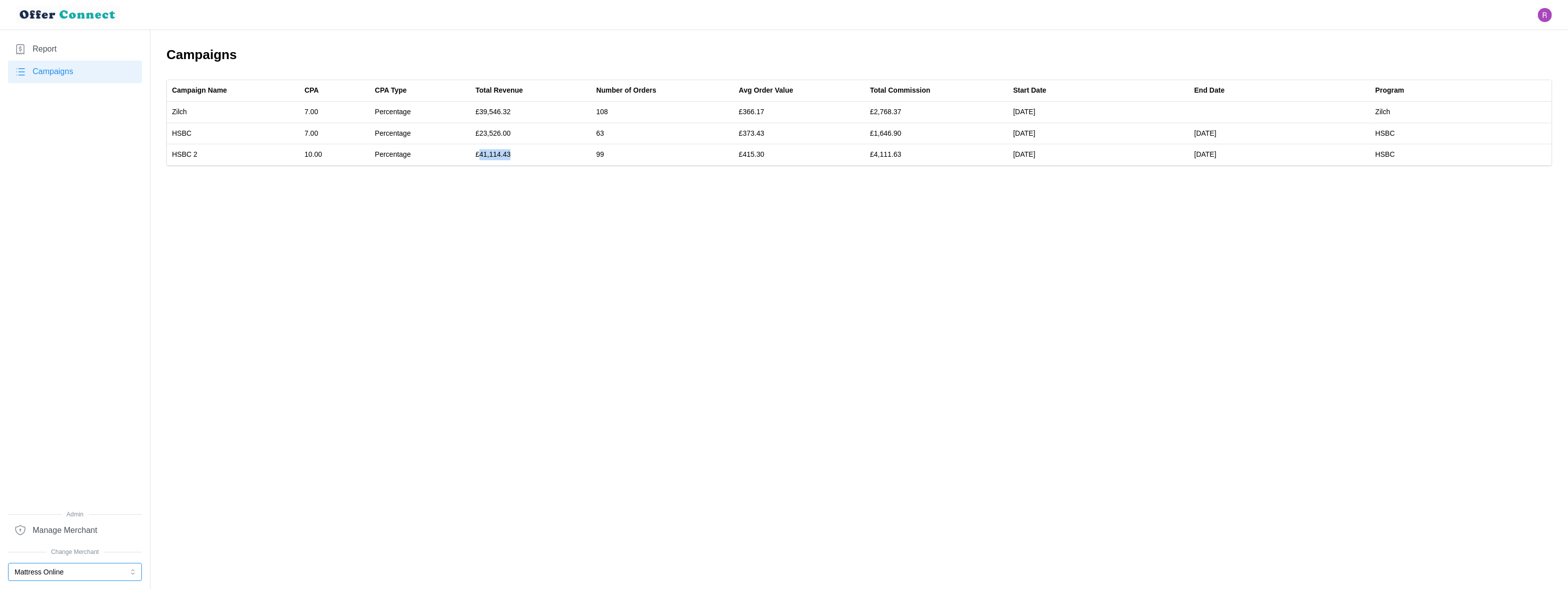
click at [54, 570] on button "Mattress Online" at bounding box center [75, 573] width 134 height 18
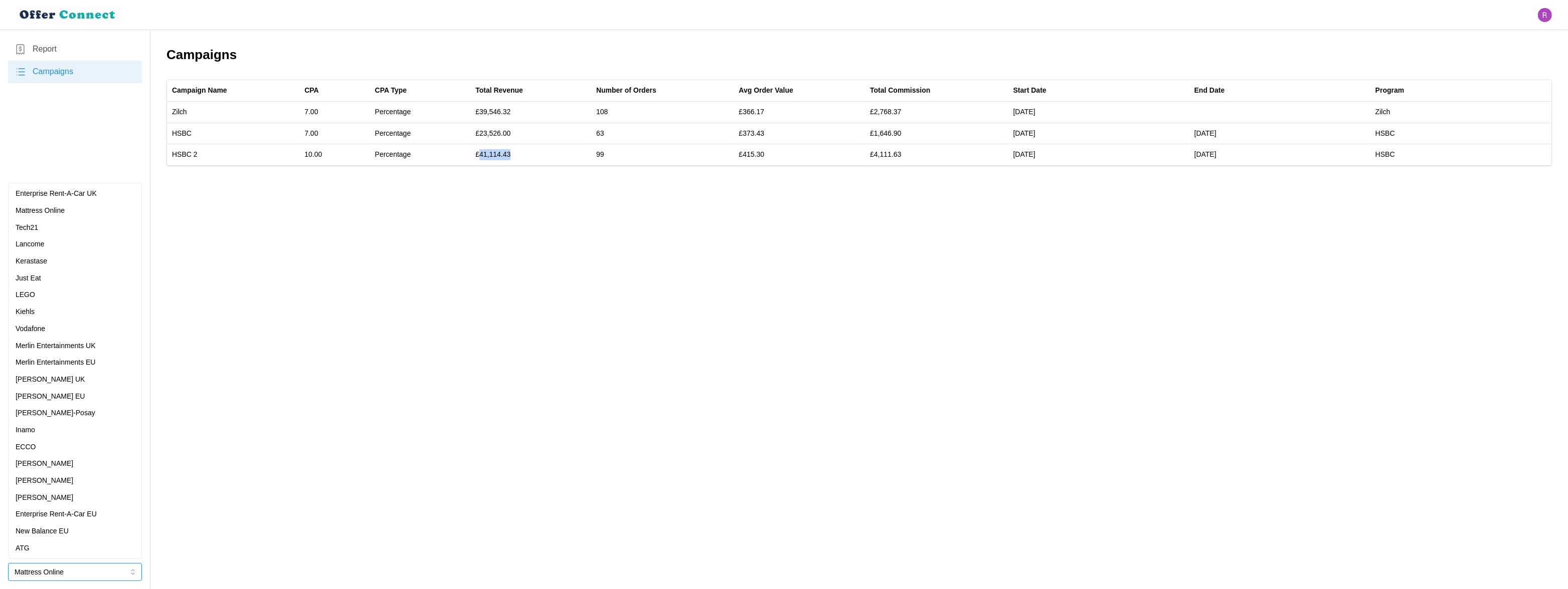
click at [53, 321] on div "Vodafone" at bounding box center [75, 329] width 129 height 17
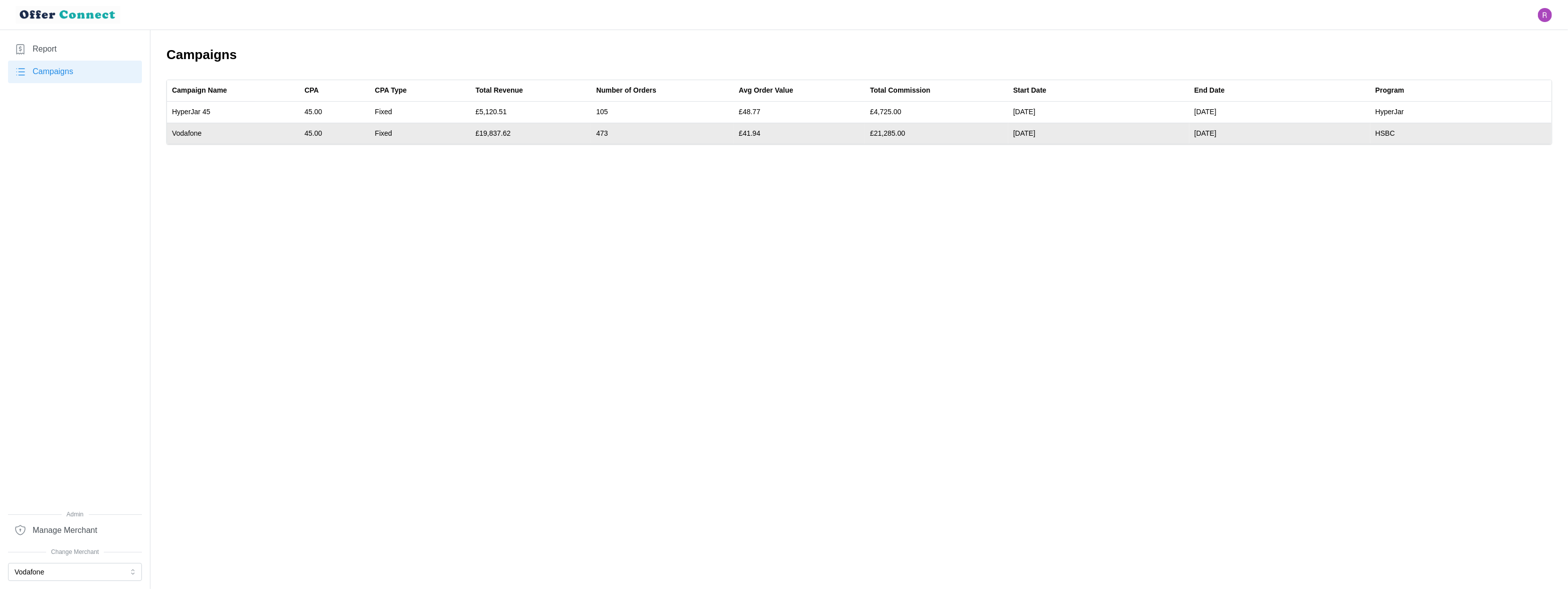
click at [502, 135] on td "£19,837.62" at bounding box center [531, 133] width 121 height 21
